Goal: Information Seeking & Learning: Learn about a topic

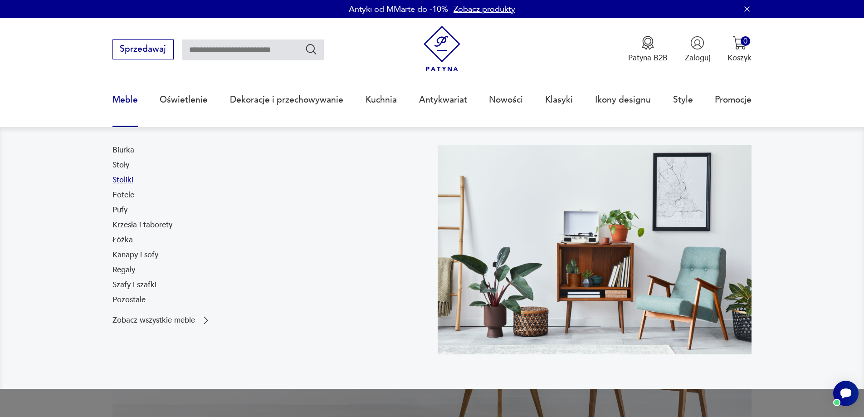
click at [128, 177] on link "Stoliki" at bounding box center [123, 180] width 21 height 11
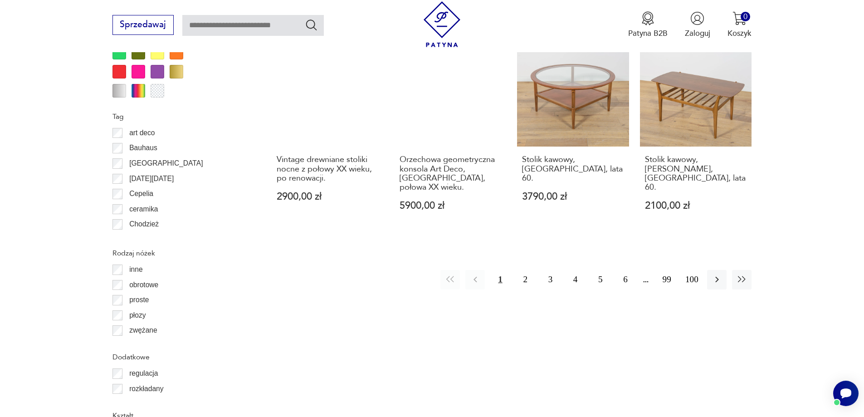
scroll to position [1073, 0]
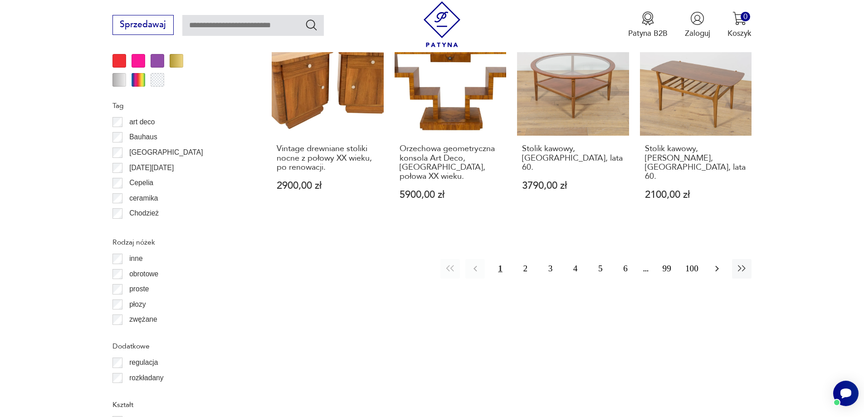
click at [722, 263] on icon "button" at bounding box center [717, 268] width 11 height 11
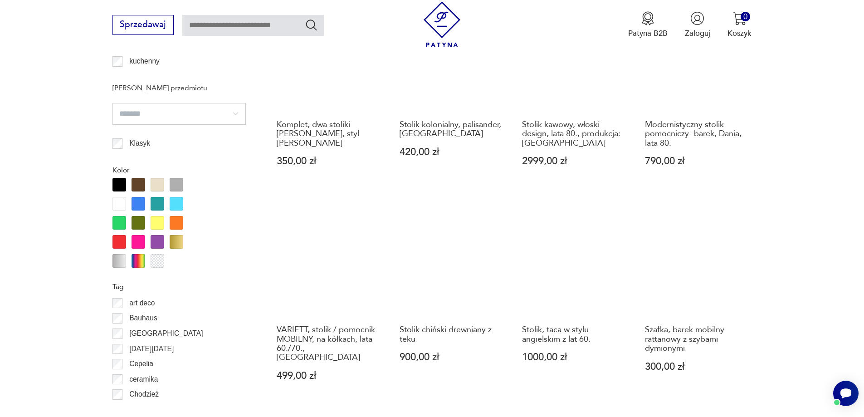
scroll to position [937, 0]
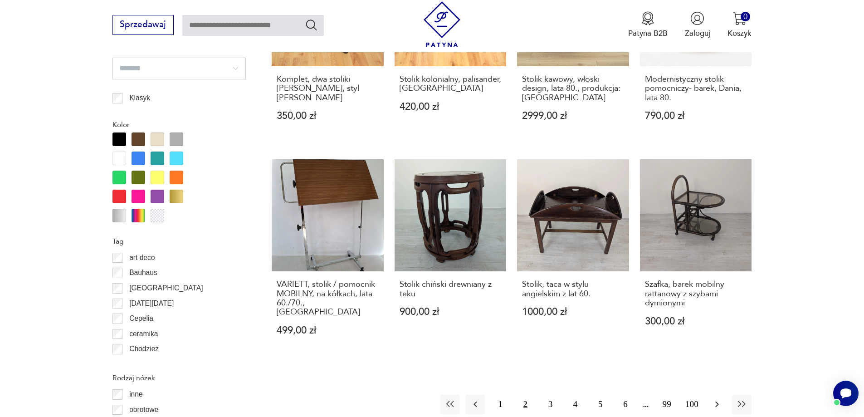
click at [723, 395] on button "button" at bounding box center [717, 405] width 20 height 20
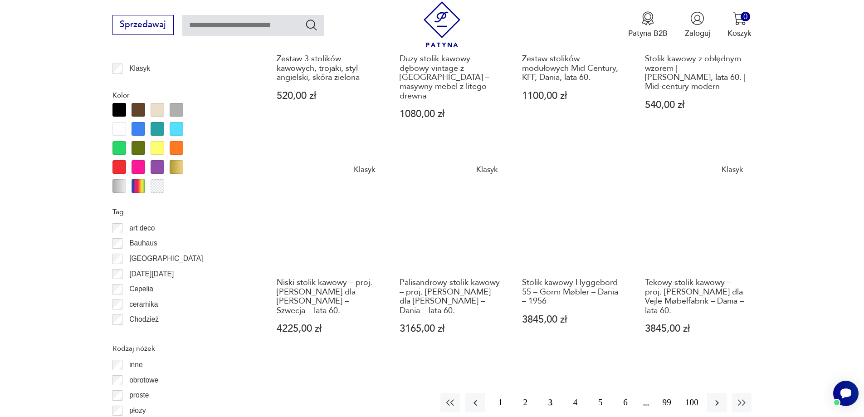
scroll to position [983, 0]
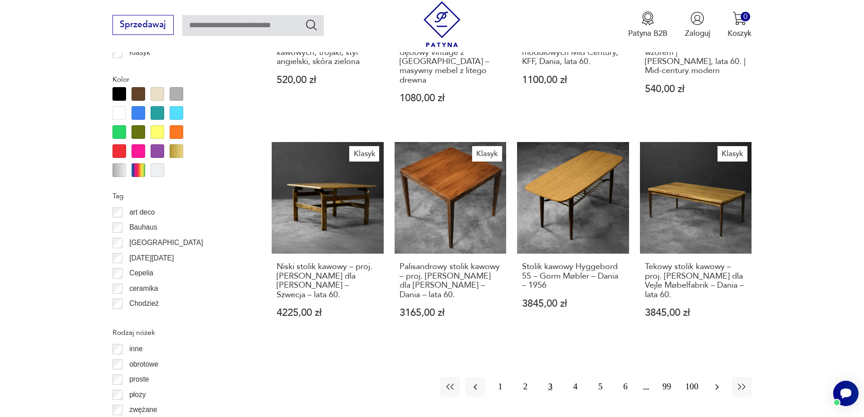
click at [713, 382] on icon "button" at bounding box center [717, 387] width 11 height 11
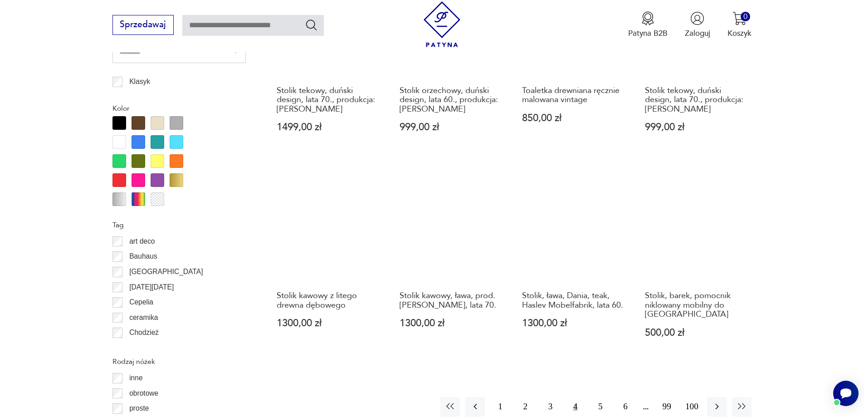
scroll to position [983, 0]
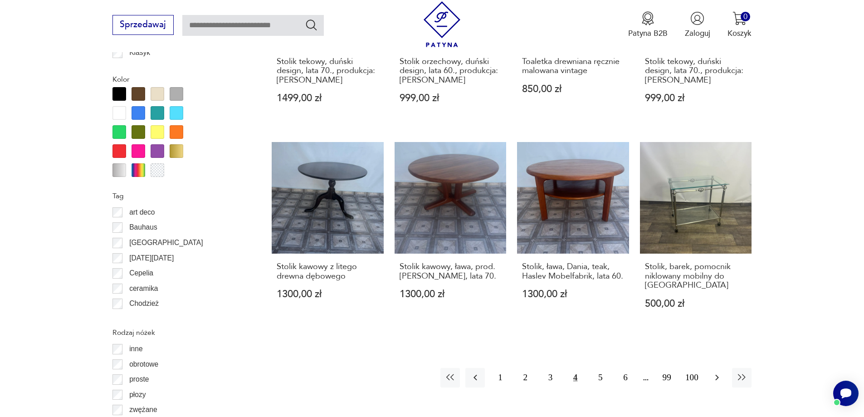
click at [720, 372] on icon "button" at bounding box center [717, 377] width 11 height 11
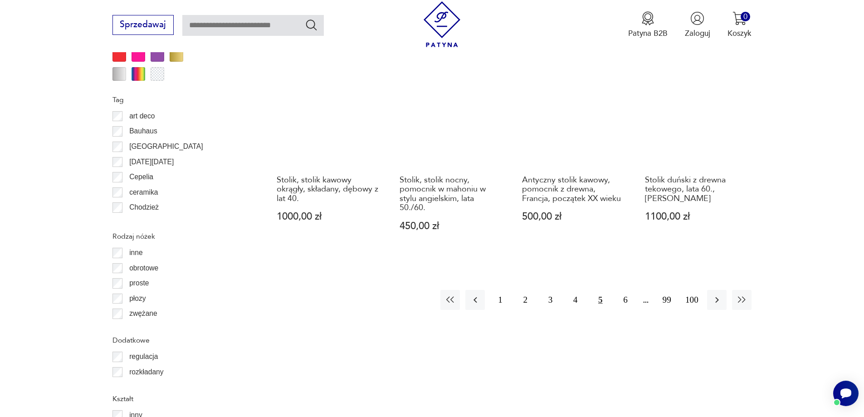
scroll to position [1074, 0]
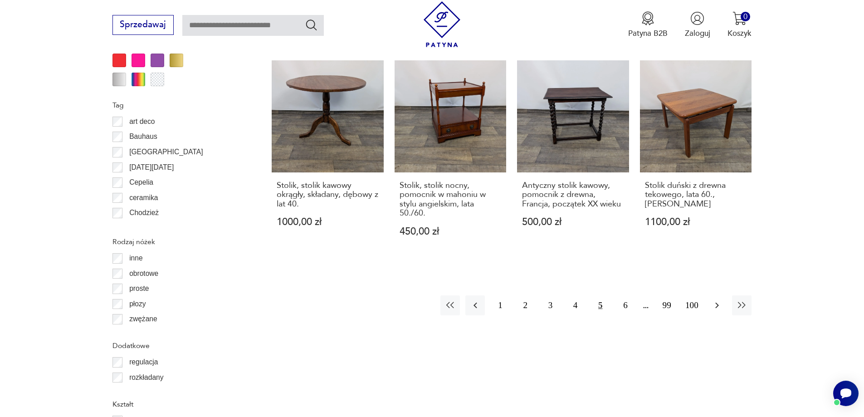
click at [724, 295] on button "button" at bounding box center [717, 305] width 20 height 20
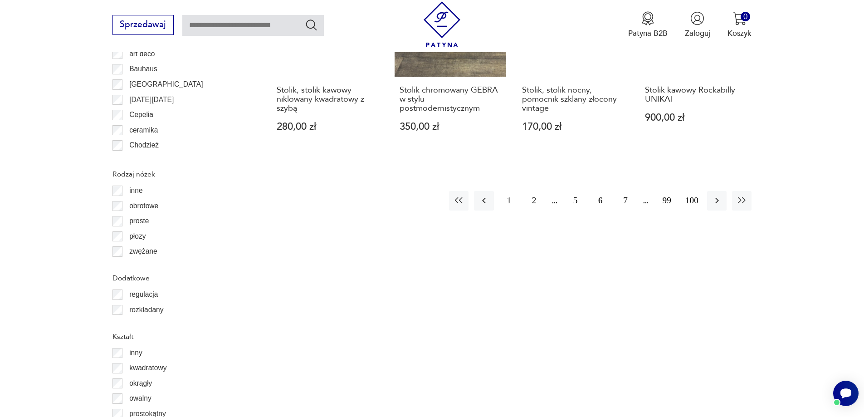
scroll to position [1164, 0]
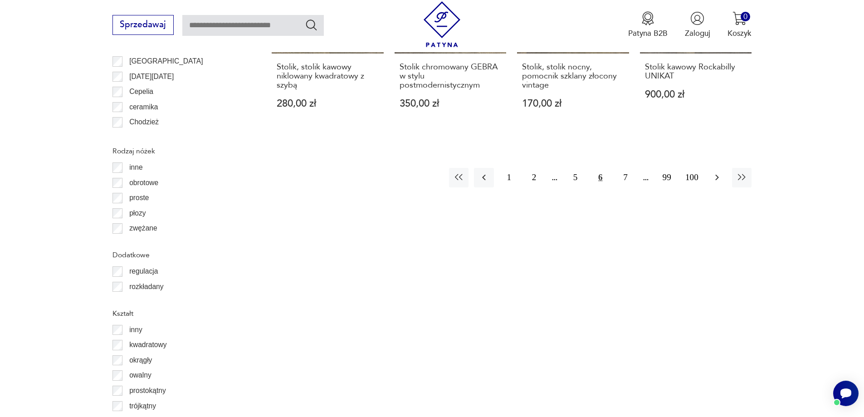
click at [722, 172] on icon "button" at bounding box center [717, 177] width 11 height 11
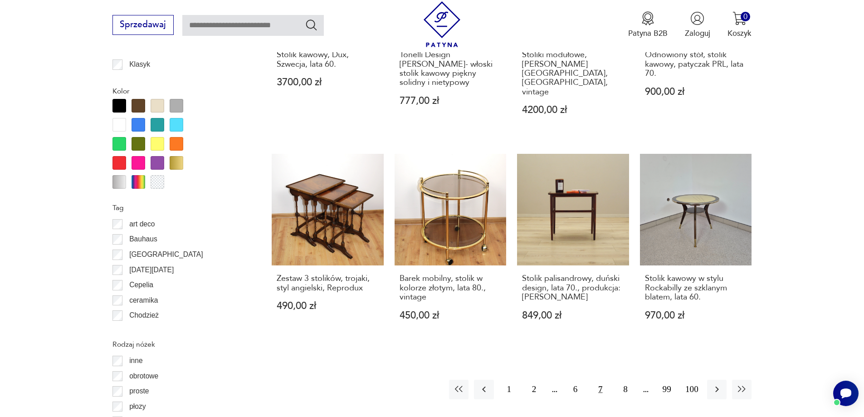
scroll to position [983, 0]
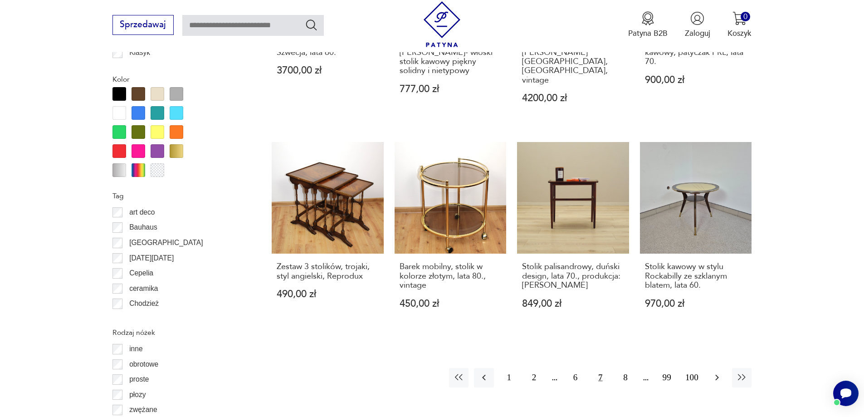
click at [718, 372] on icon "button" at bounding box center [717, 377] width 11 height 11
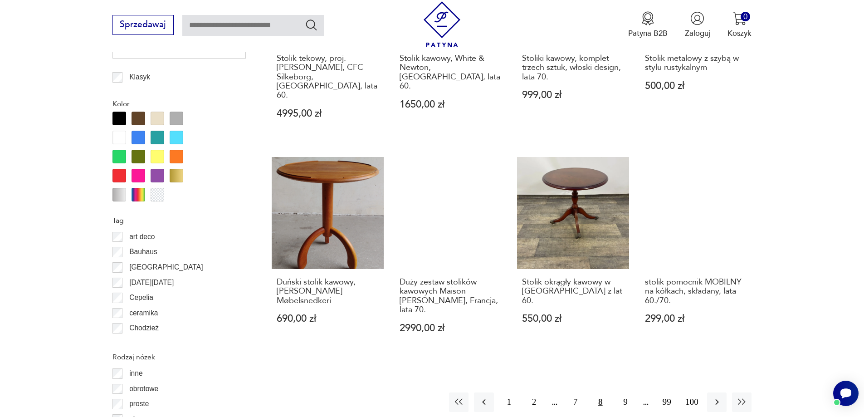
scroll to position [1119, 0]
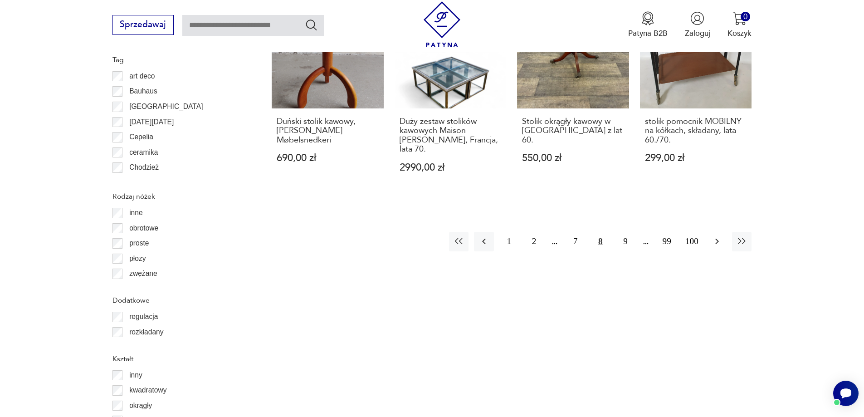
click at [722, 236] on icon "button" at bounding box center [717, 241] width 11 height 11
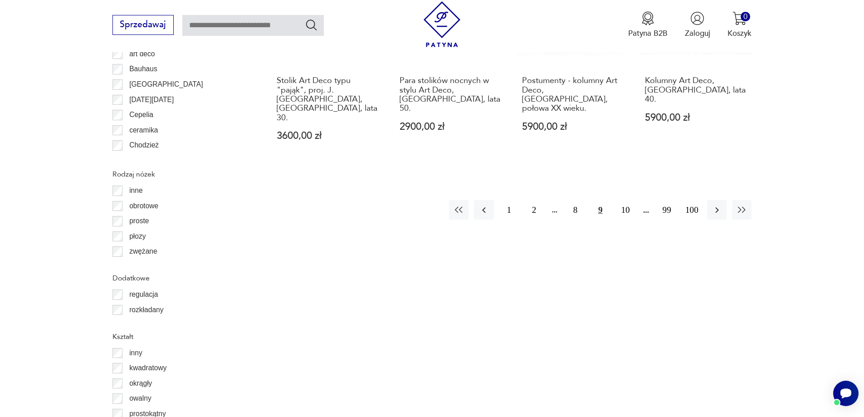
scroll to position [1164, 0]
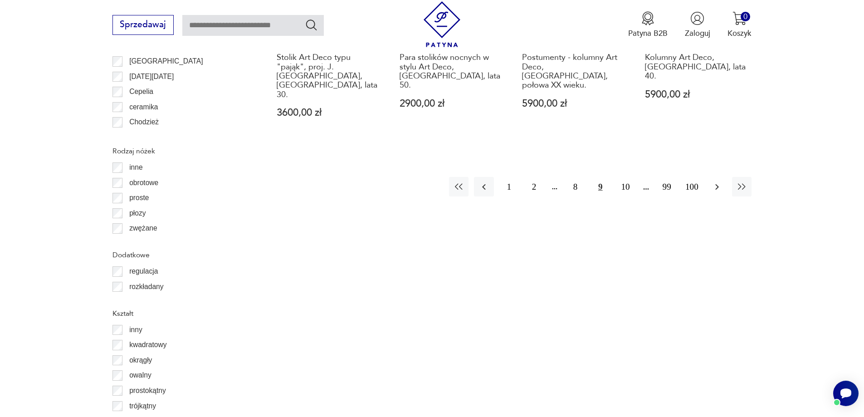
click at [716, 182] on icon "button" at bounding box center [717, 187] width 11 height 11
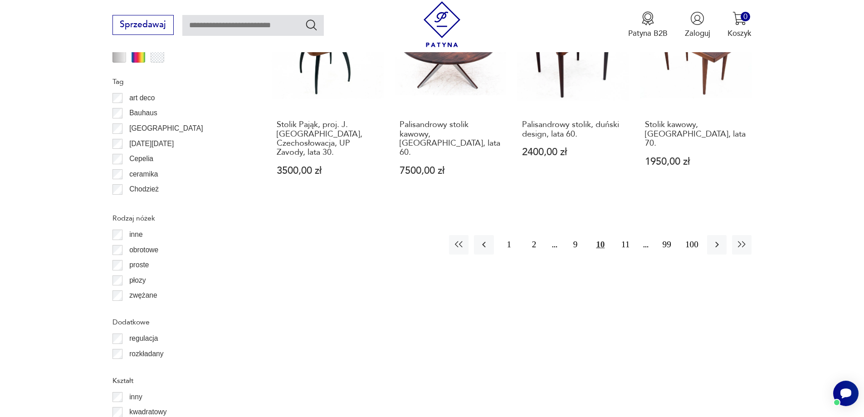
scroll to position [1119, 0]
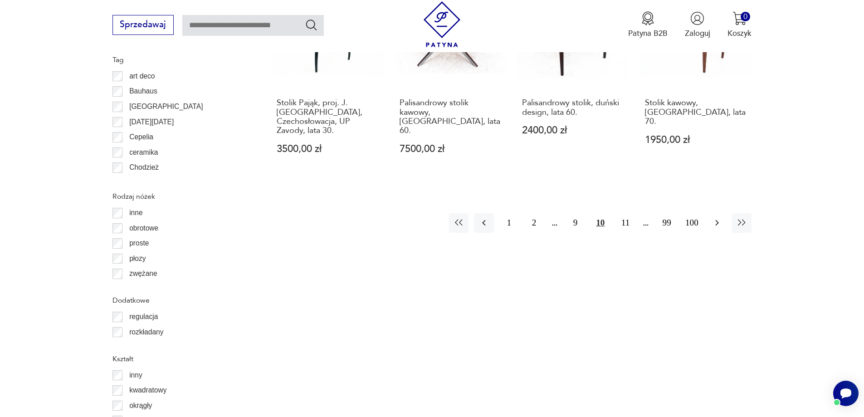
click at [714, 213] on button "button" at bounding box center [717, 223] width 20 height 20
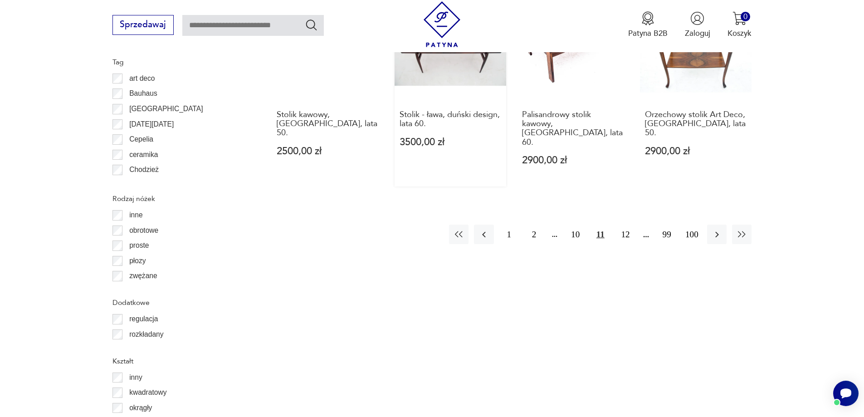
scroll to position [1119, 0]
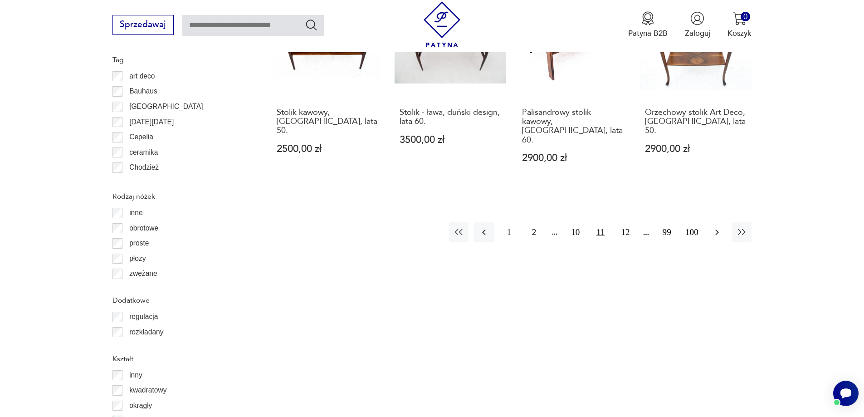
click at [721, 227] on icon "button" at bounding box center [717, 232] width 11 height 11
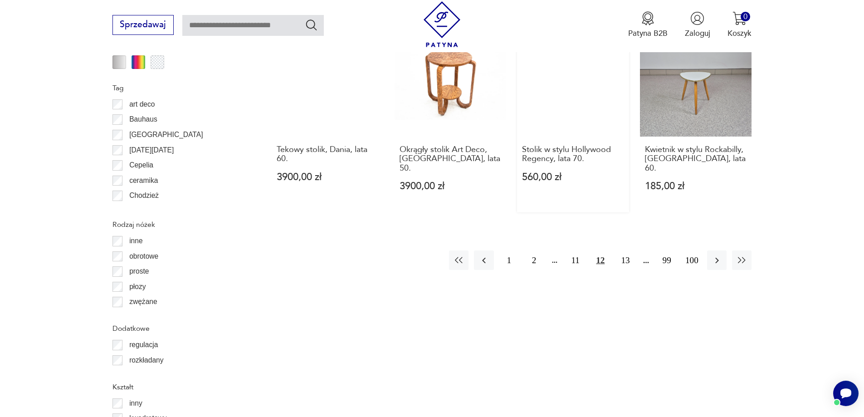
scroll to position [983, 0]
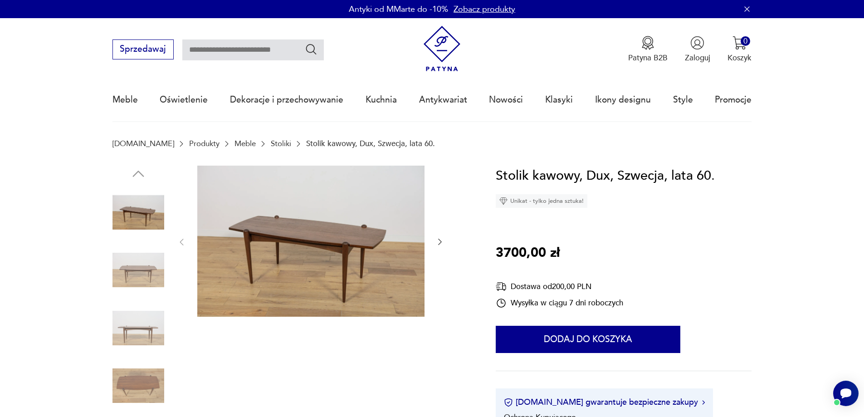
click at [225, 262] on img at bounding box center [310, 242] width 227 height 152
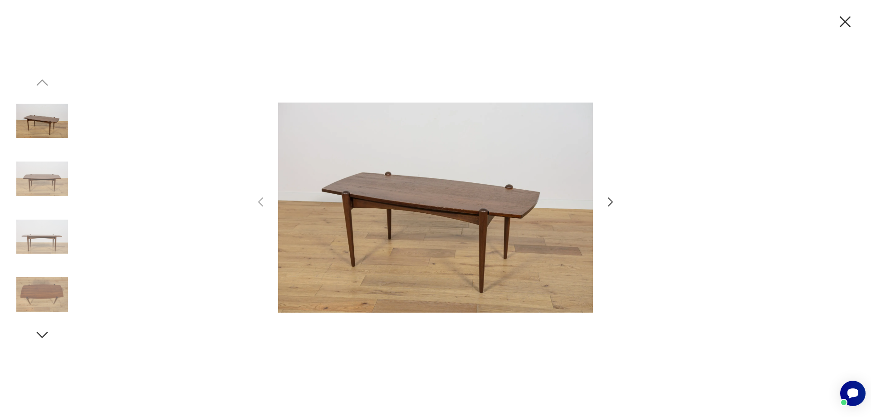
click at [44, 297] on img at bounding box center [42, 295] width 52 height 52
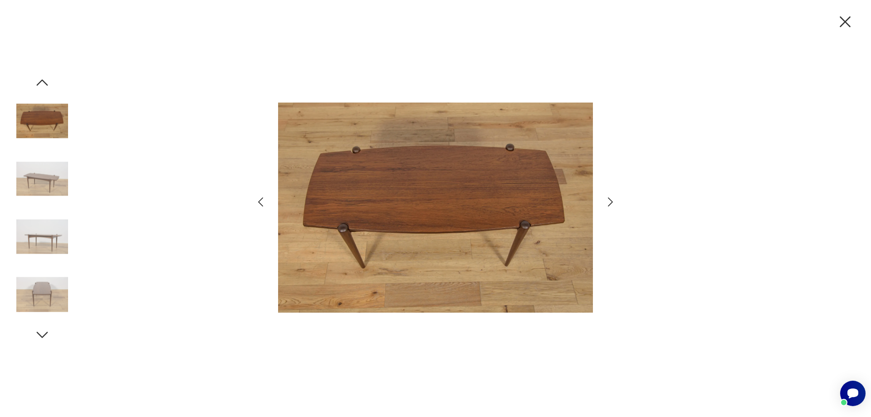
click at [44, 235] on img at bounding box center [42, 237] width 52 height 52
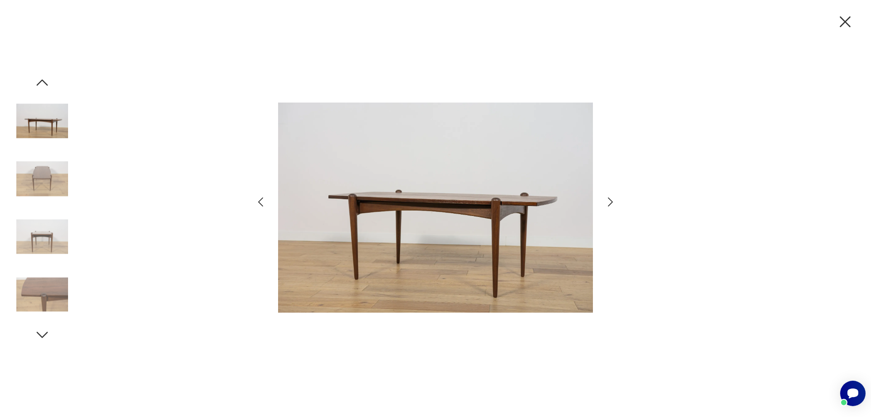
click at [48, 280] on img at bounding box center [42, 295] width 52 height 52
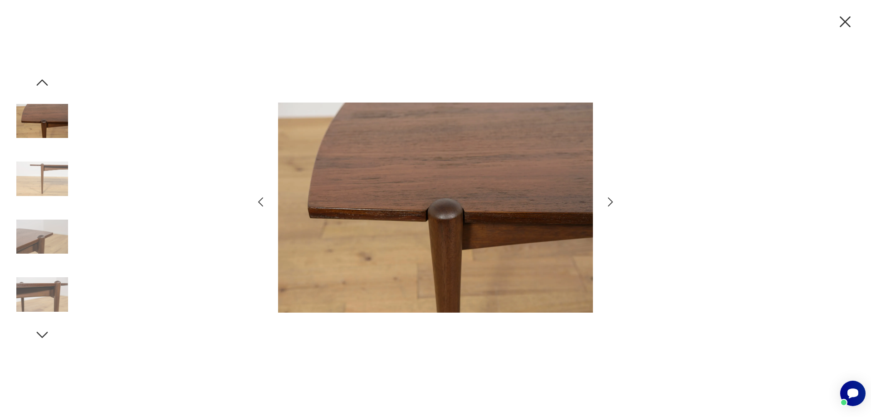
click at [48, 280] on img at bounding box center [42, 295] width 52 height 52
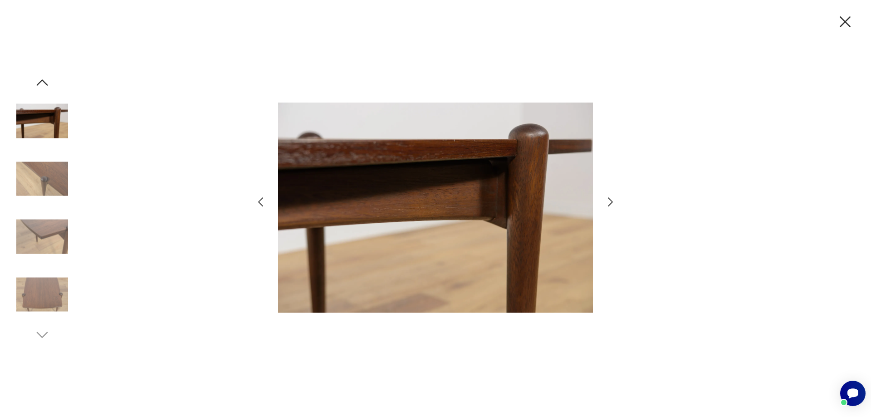
click at [48, 280] on img at bounding box center [42, 295] width 52 height 52
